Goal: Find contact information: Find contact information

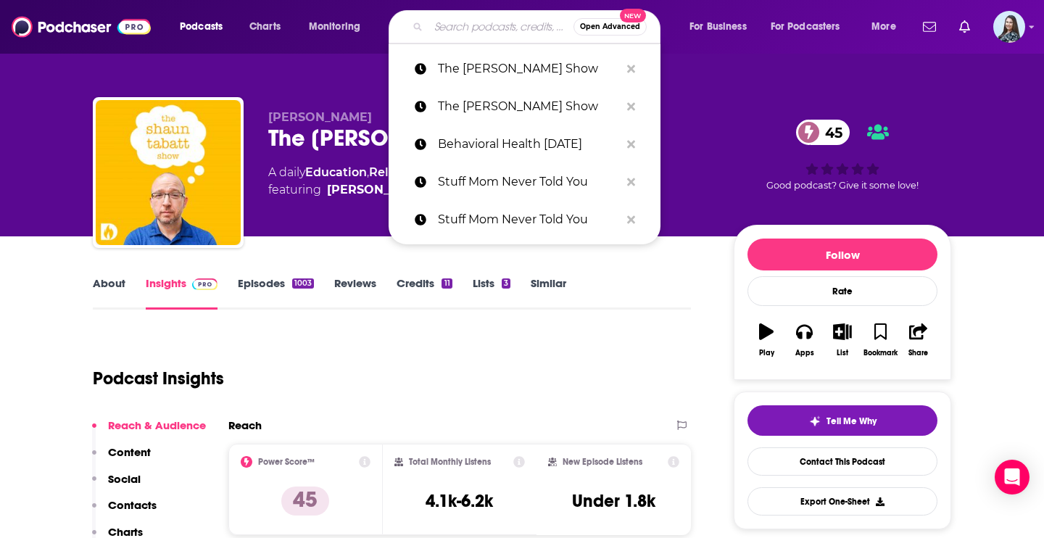
type input "ChooseFI"
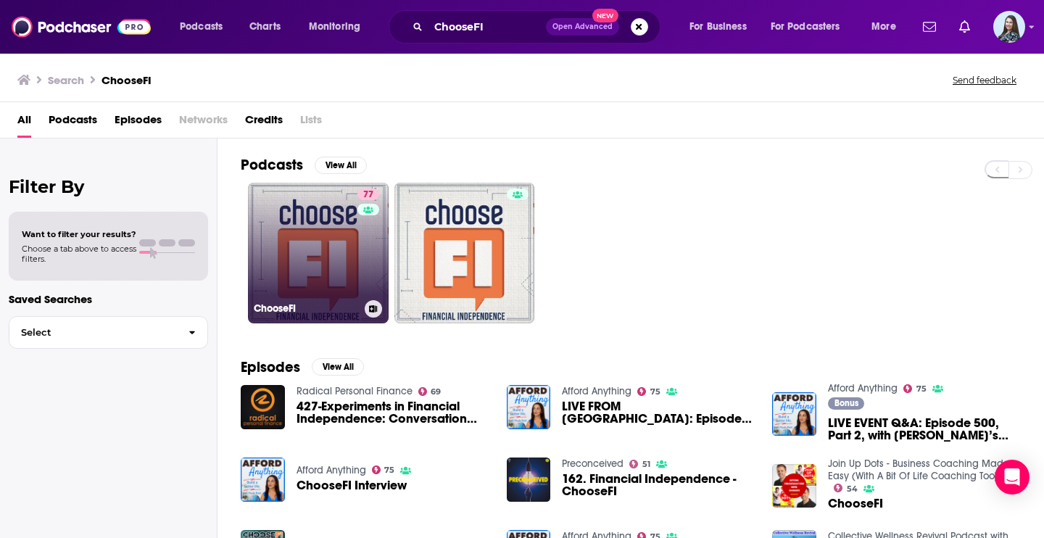
click at [309, 252] on link "77 ChooseFI" at bounding box center [318, 253] width 141 height 141
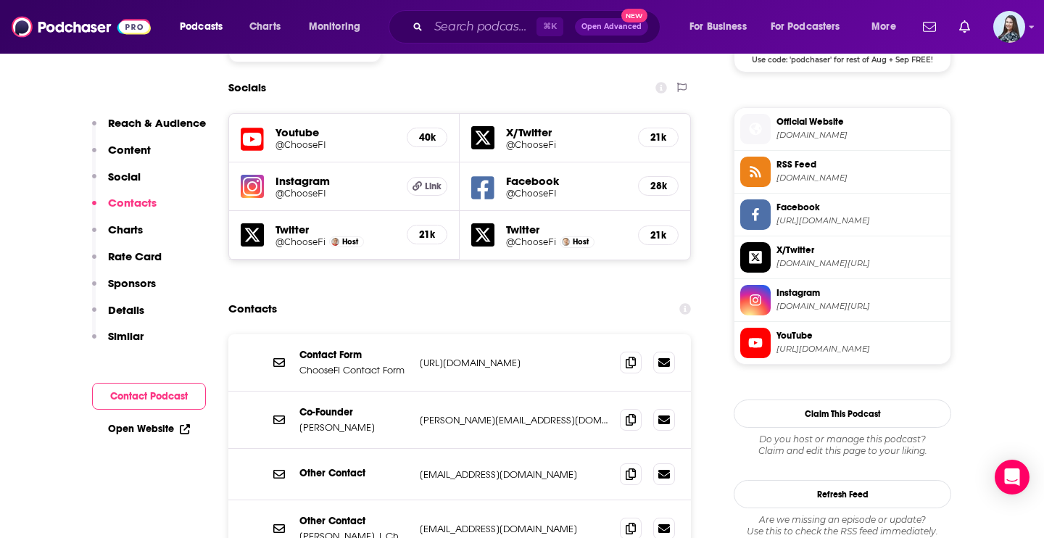
scroll to position [1257, 0]
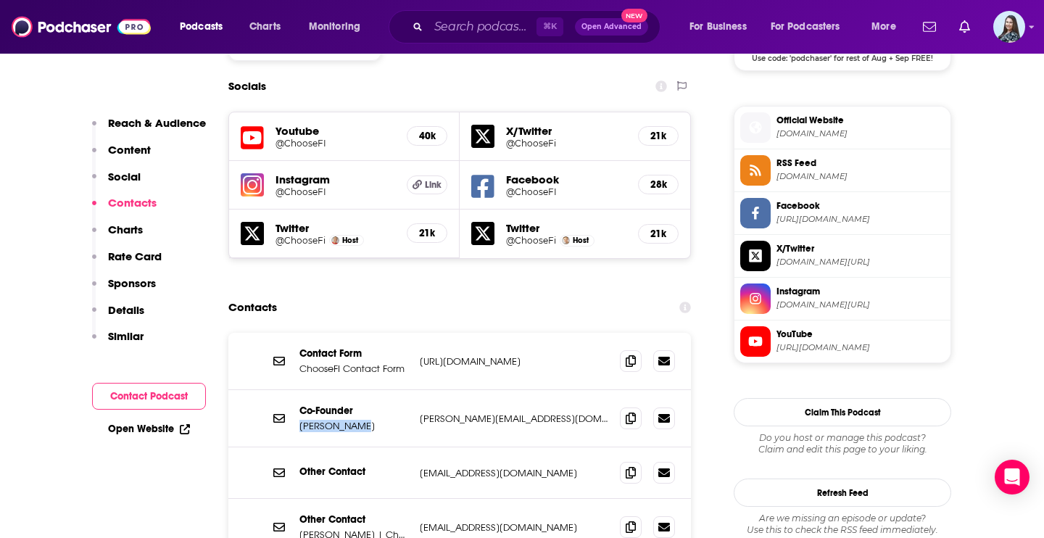
drag, startPoint x: 361, startPoint y: 354, endPoint x: 297, endPoint y: 353, distance: 63.8
click at [297, 390] on div "Co-Founder [PERSON_NAME] [PERSON_NAME][EMAIL_ADDRESS][DOMAIN_NAME] [PERSON_NAME…" at bounding box center [459, 418] width 462 height 57
copy p "[PERSON_NAME]"
click at [495, 28] on input "Search podcasts, credits, & more..." at bounding box center [482, 26] width 108 height 23
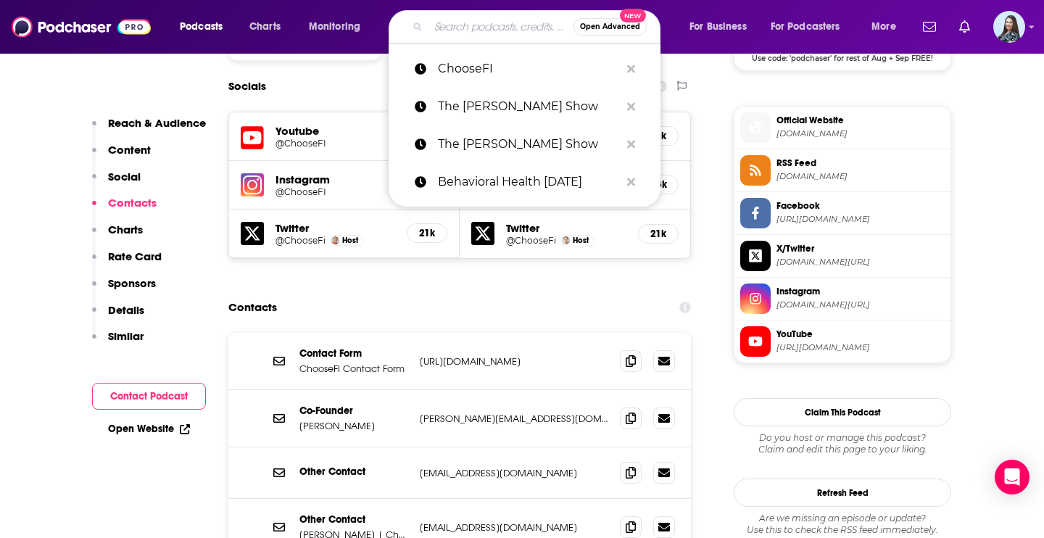
paste input "Business Made Simple"
type input "Business Made Simple"
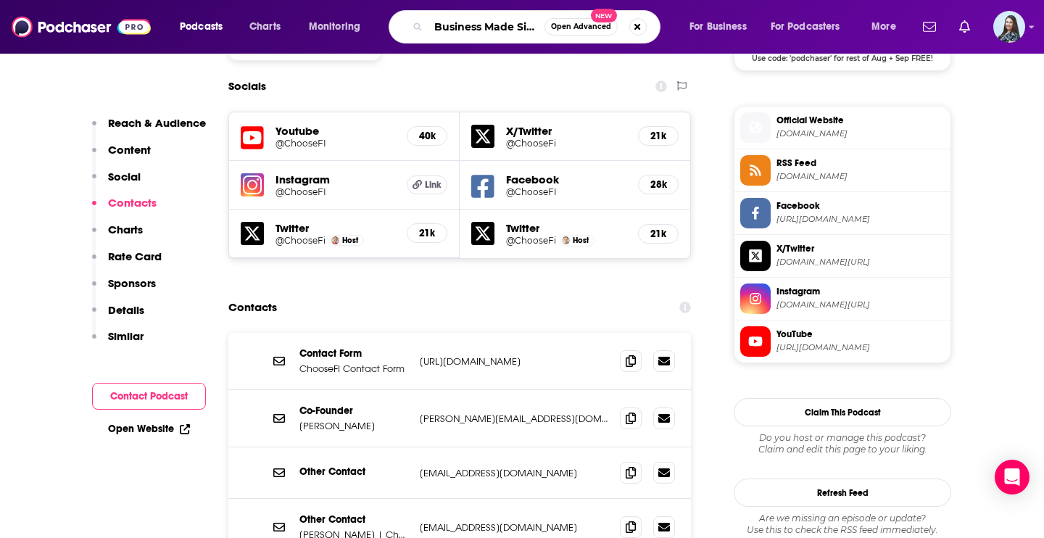
scroll to position [0, 19]
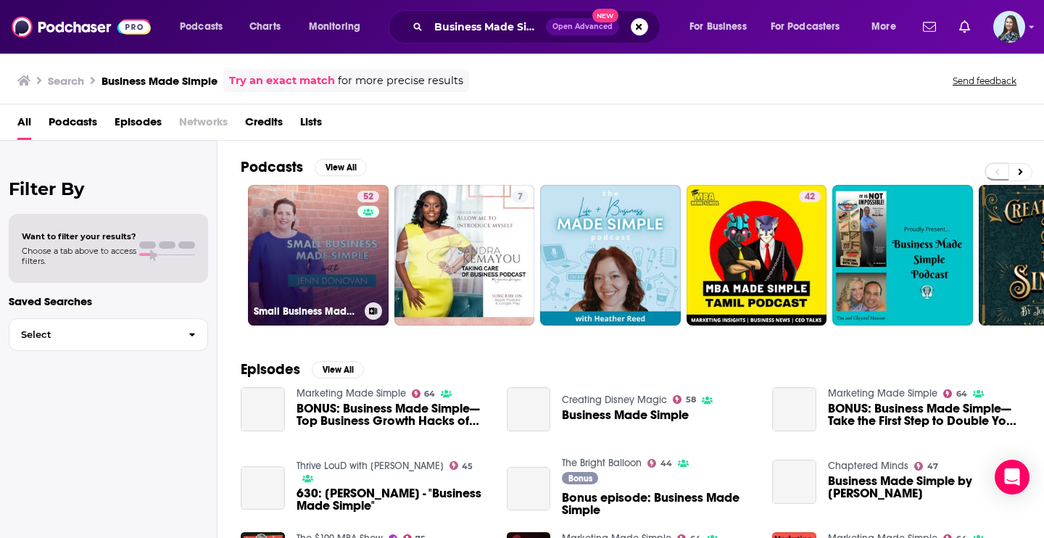
click at [338, 249] on link "52 Small Business Made Simple Podcast" at bounding box center [318, 255] width 141 height 141
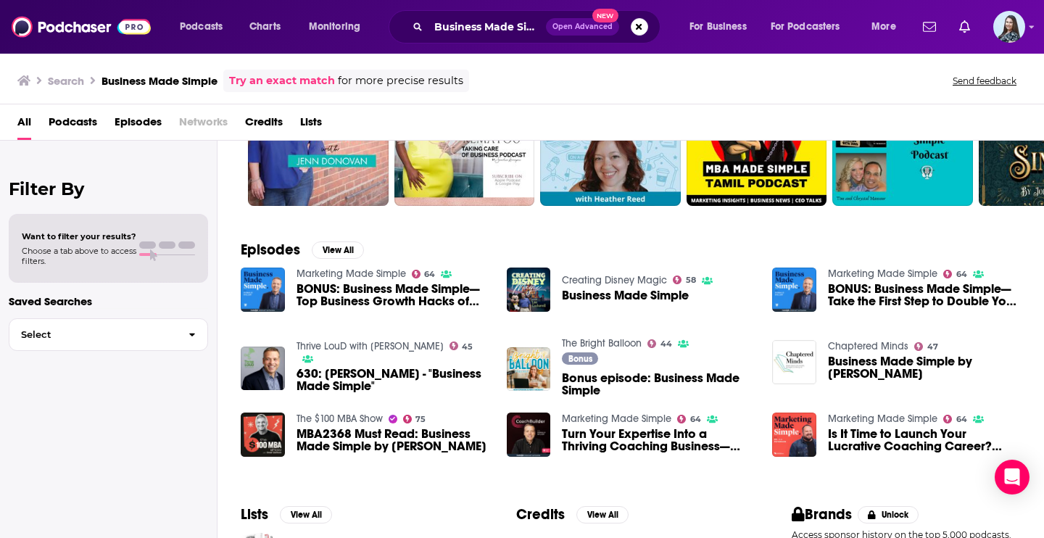
scroll to position [128, 0]
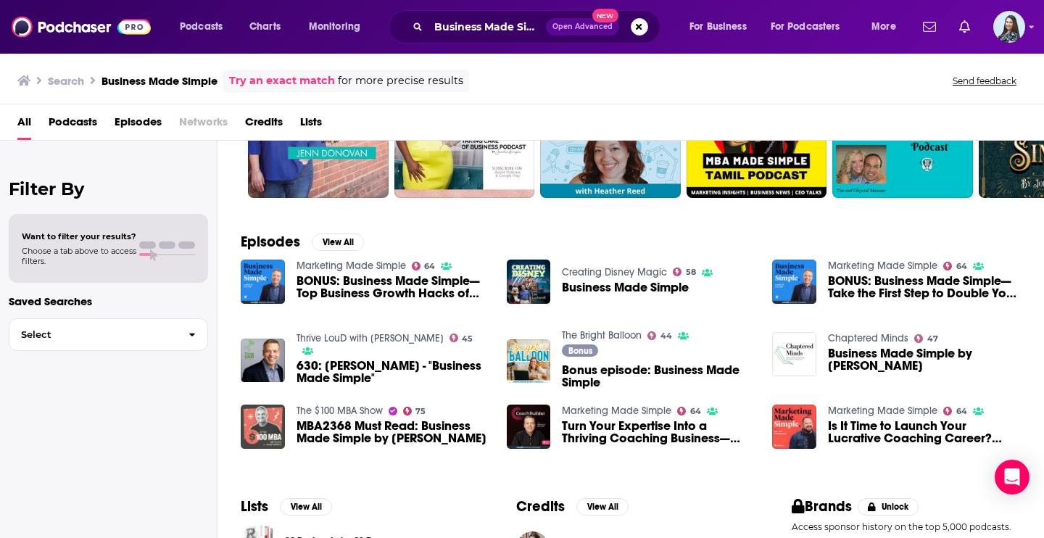
click at [264, 439] on img "MBA2368 Must Read: Business Made Simple by Donald Miller" at bounding box center [263, 426] width 44 height 44
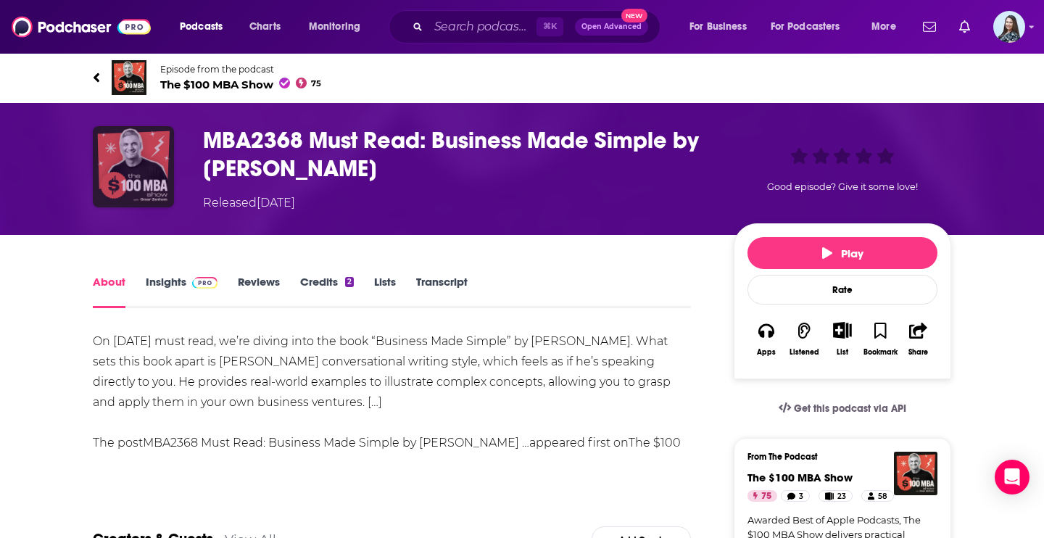
click at [152, 173] on img "MBA2368 Must Read: Business Made Simple by Donald Miller" at bounding box center [133, 166] width 81 height 81
click at [146, 128] on img "MBA2368 Must Read: Business Made Simple by Donald Miller" at bounding box center [133, 166] width 81 height 81
click at [199, 86] on span "The $100 MBA Show 75" at bounding box center [240, 85] width 161 height 14
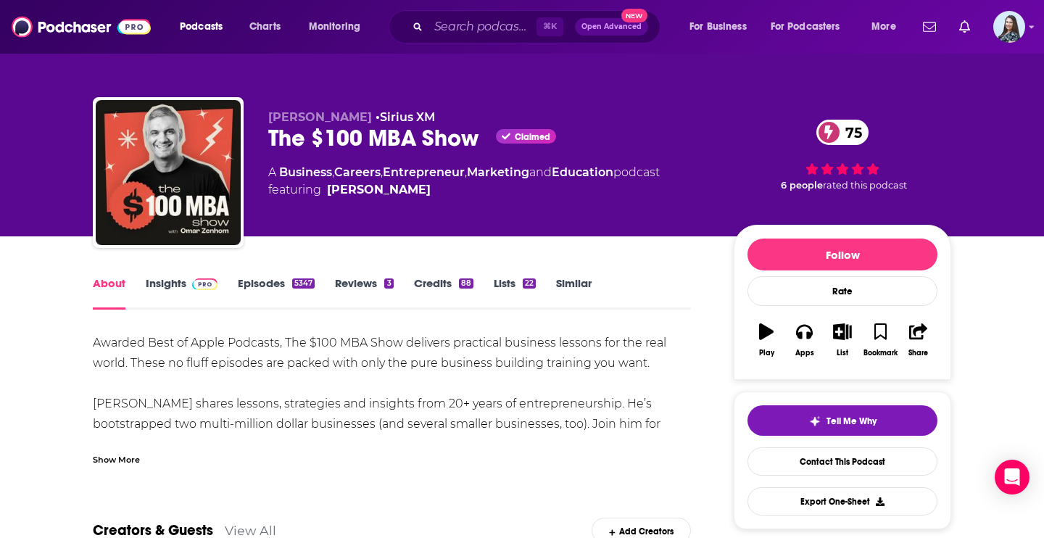
click at [182, 276] on link "Insights" at bounding box center [182, 292] width 72 height 33
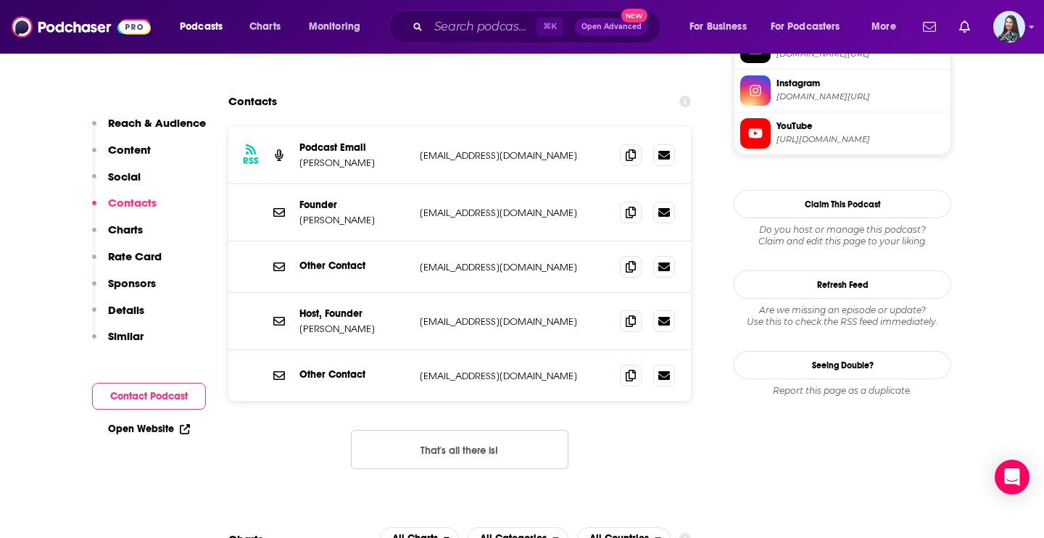
scroll to position [1589, 0]
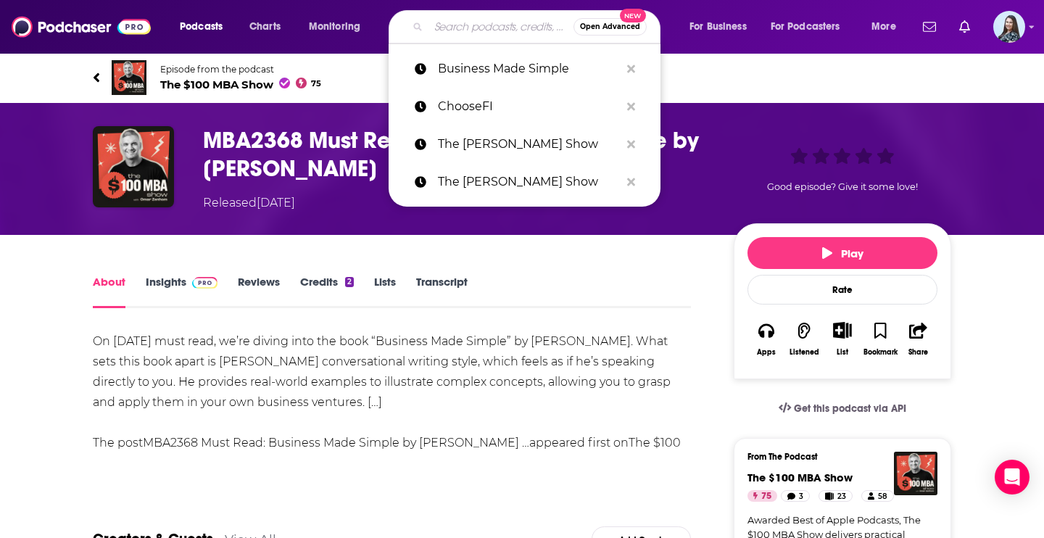
click at [504, 30] on input "Search podcasts, credits, & more..." at bounding box center [500, 26] width 145 height 23
paste input "The Science of Success"
type input "The Science of Success"
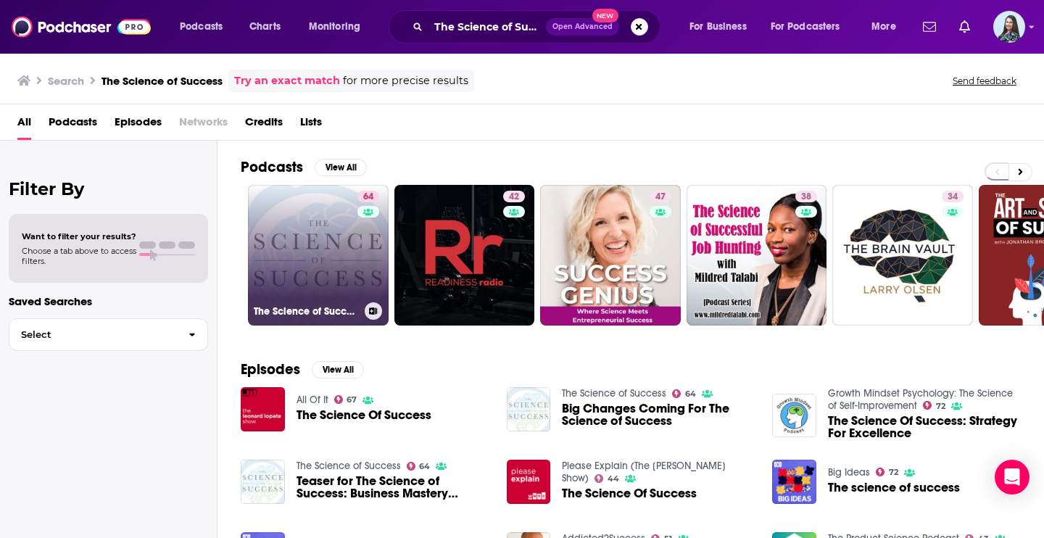
click at [330, 275] on link "64 The Science of Success" at bounding box center [318, 255] width 141 height 141
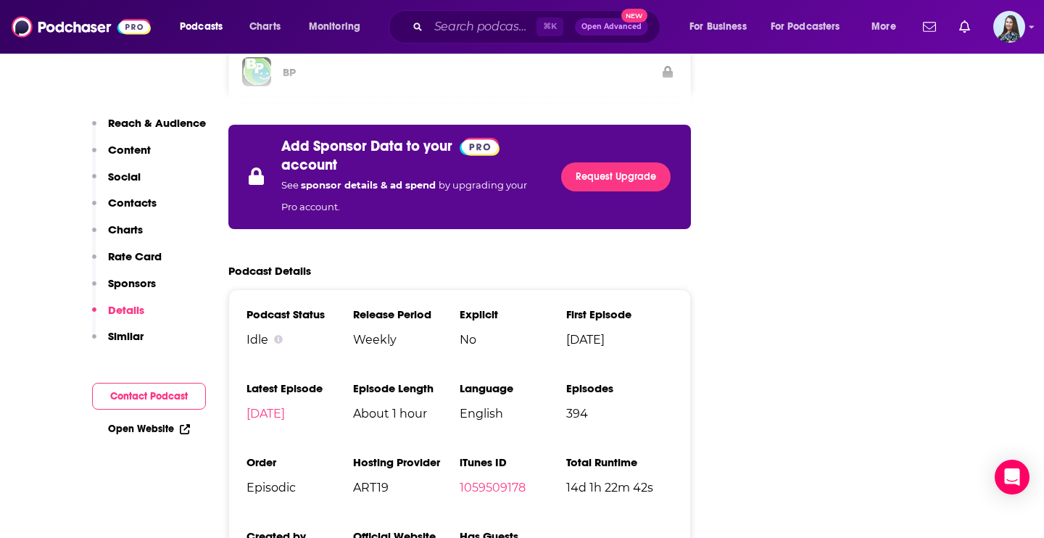
scroll to position [2653, 0]
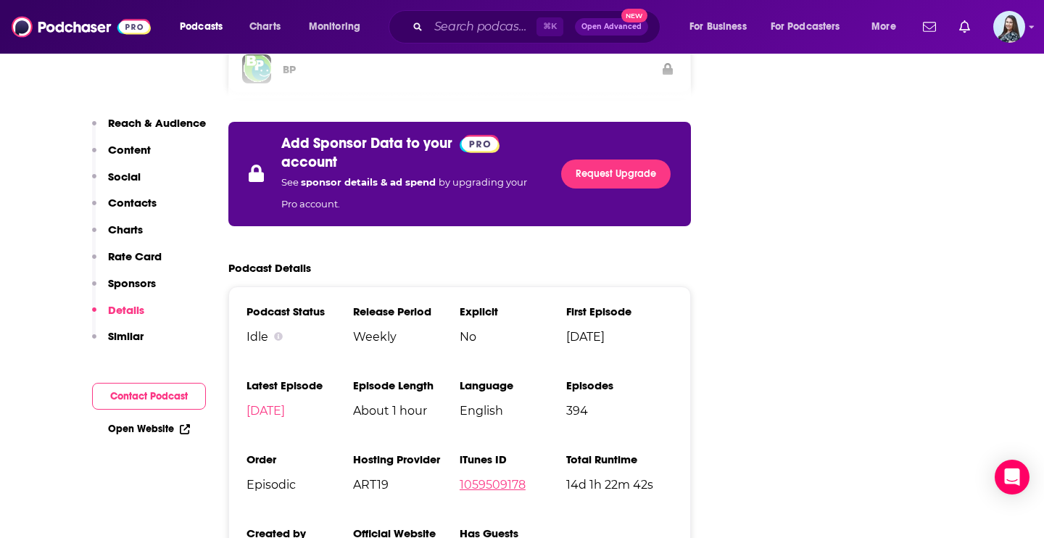
click at [485, 478] on link "1059509178" at bounding box center [493, 485] width 66 height 14
